Goal: Task Accomplishment & Management: Use online tool/utility

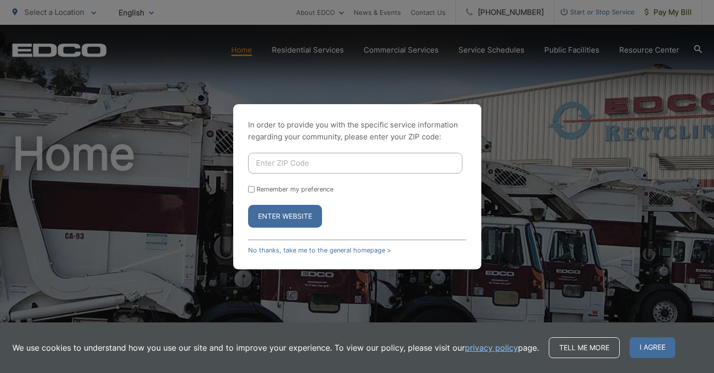
click at [334, 160] on input "Enter ZIP Code" at bounding box center [355, 163] width 214 height 21
type input "92067"
click at [362, 204] on form "92067 Remember my preference Enter Website" at bounding box center [357, 190] width 218 height 75
click at [280, 212] on button "Enter Website" at bounding box center [285, 216] width 74 height 23
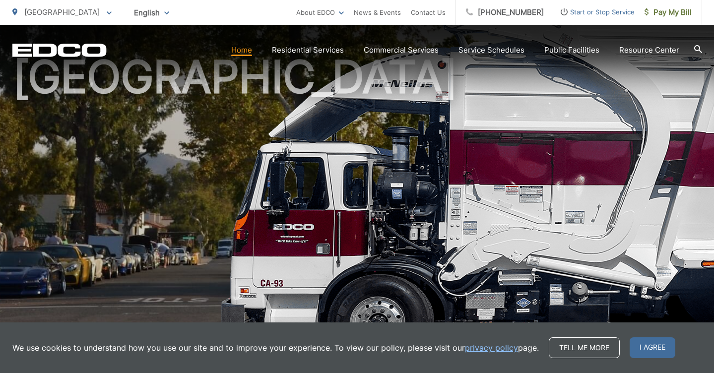
scroll to position [77, 0]
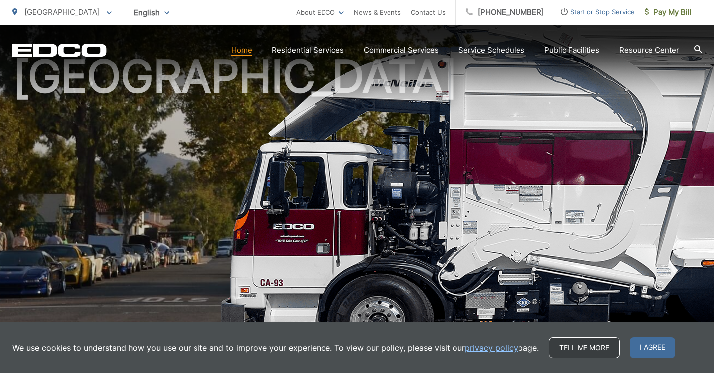
click at [579, 348] on link "Tell me more" at bounding box center [584, 348] width 71 height 21
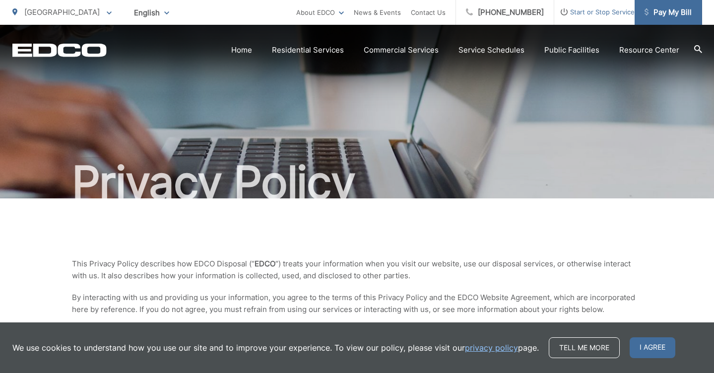
click at [674, 12] on span "Pay My Bill" at bounding box center [668, 12] width 47 height 12
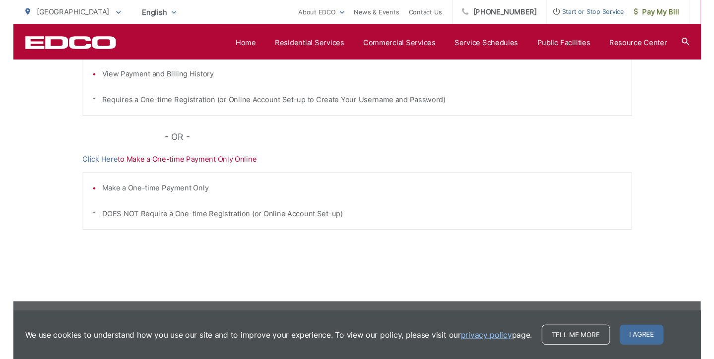
scroll to position [332, 0]
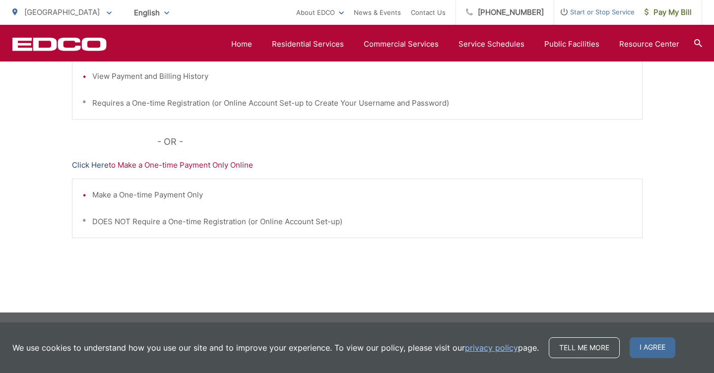
click at [83, 166] on link "Click Here" at bounding box center [90, 165] width 37 height 12
